Goal: Task Accomplishment & Management: Use online tool/utility

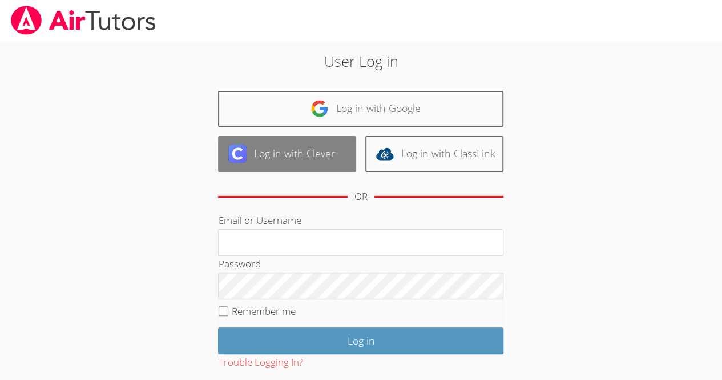
click at [311, 161] on link "Log in with Clever" at bounding box center [287, 154] width 138 height 36
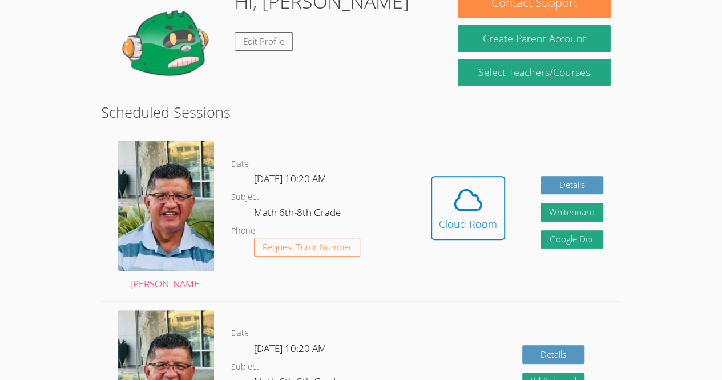
scroll to position [199, 0]
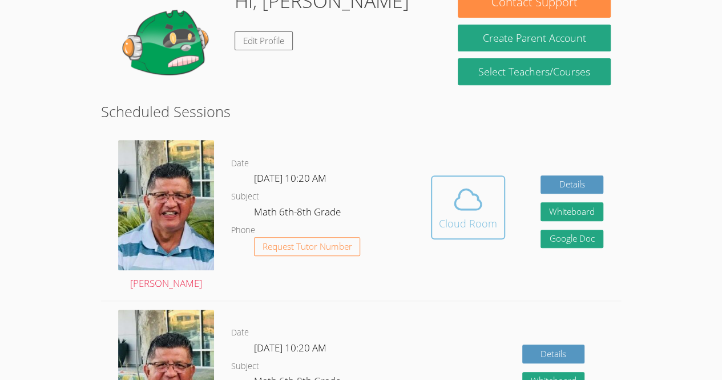
click at [471, 213] on icon at bounding box center [468, 199] width 32 height 32
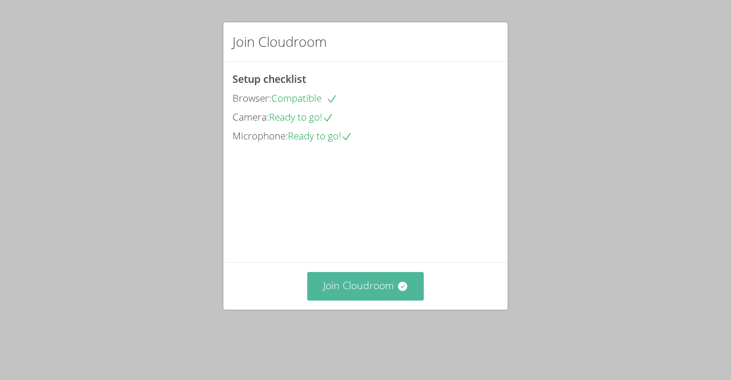
click at [338, 300] on button "Join Cloudroom" at bounding box center [365, 286] width 117 height 28
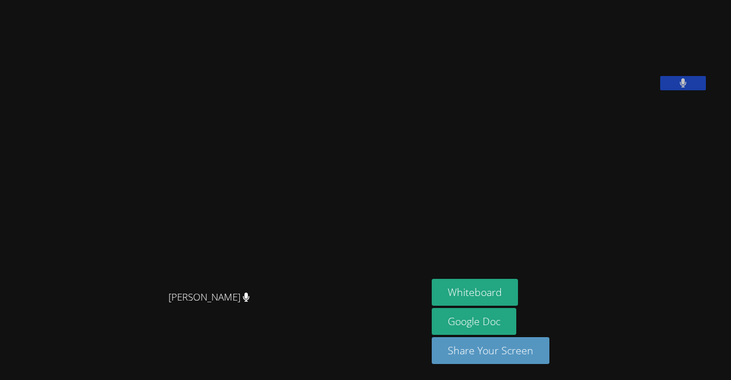
click at [706, 90] on button at bounding box center [683, 83] width 46 height 14
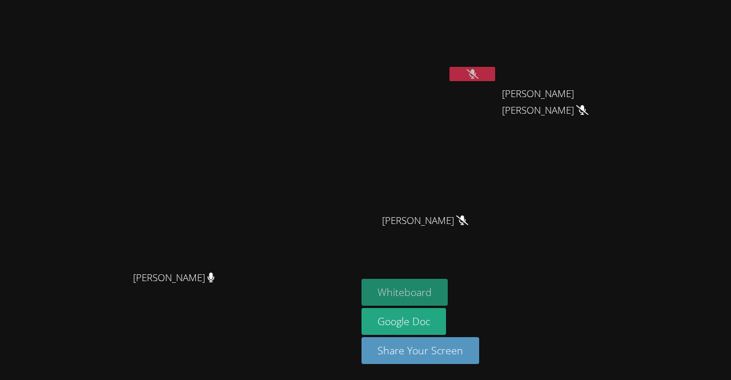
click at [448, 300] on button "Whiteboard" at bounding box center [404, 292] width 86 height 27
click at [264, 132] on video at bounding box center [178, 167] width 171 height 196
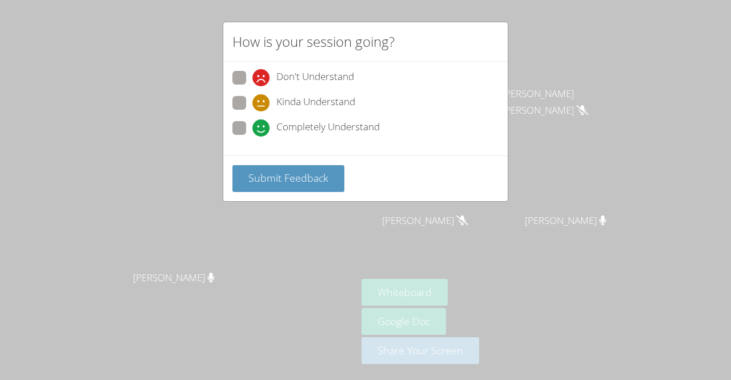
click at [252, 136] on span at bounding box center [252, 136] width 0 height 0
click at [252, 127] on input "Completely Understand" at bounding box center [257, 126] width 10 height 10
radio input "true"
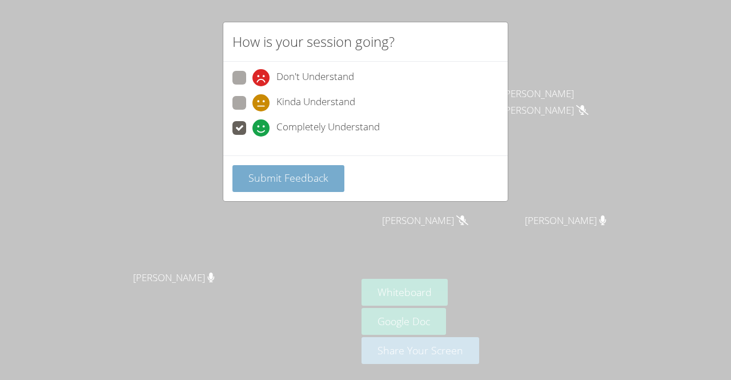
click at [274, 178] on span "Submit Feedback" at bounding box center [288, 178] width 80 height 14
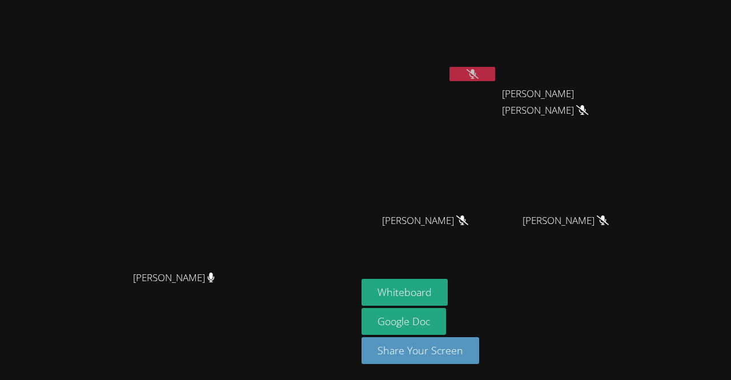
click at [495, 81] on button at bounding box center [472, 74] width 46 height 14
click at [495, 73] on button at bounding box center [472, 74] width 46 height 14
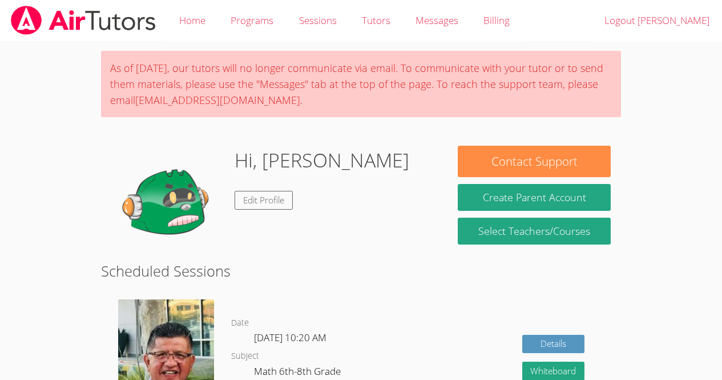
scroll to position [157, 0]
